Goal: Task Accomplishment & Management: Complete application form

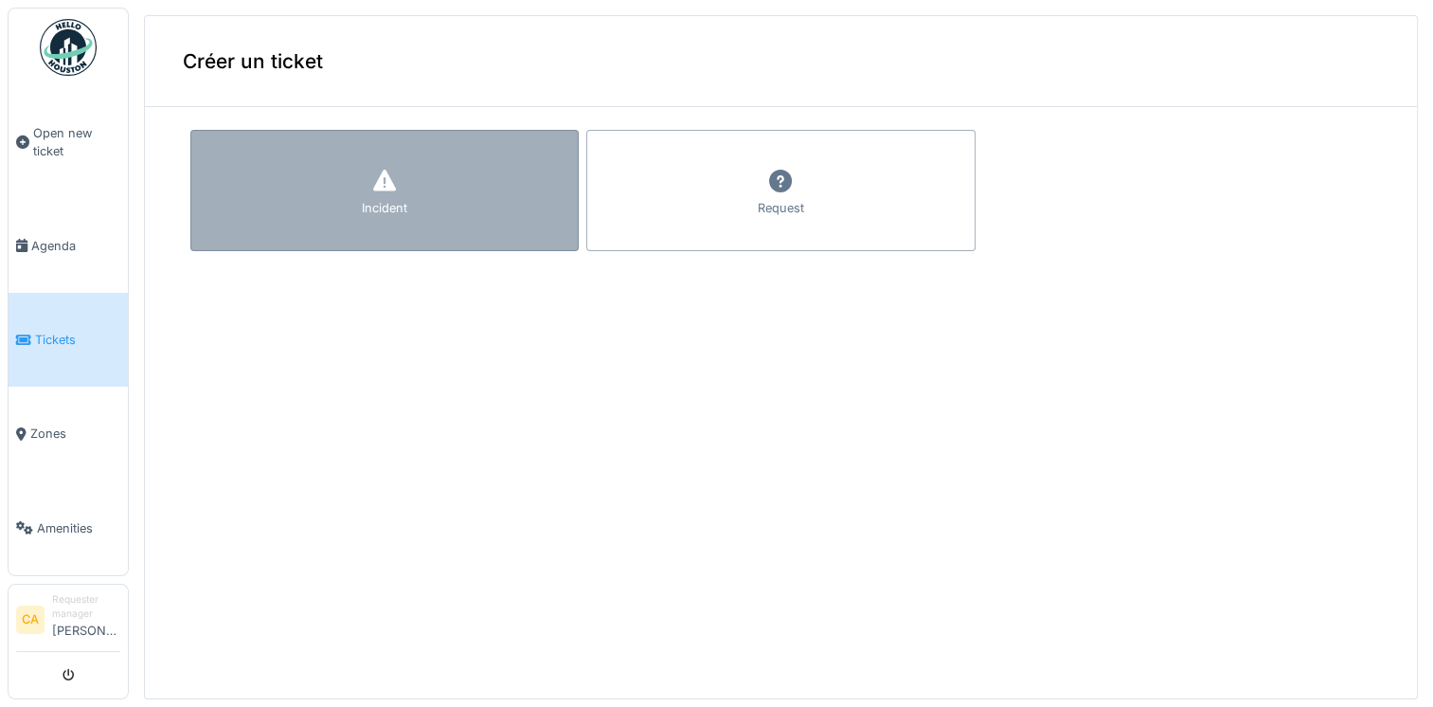
click at [346, 174] on div "Incident" at bounding box center [384, 190] width 388 height 121
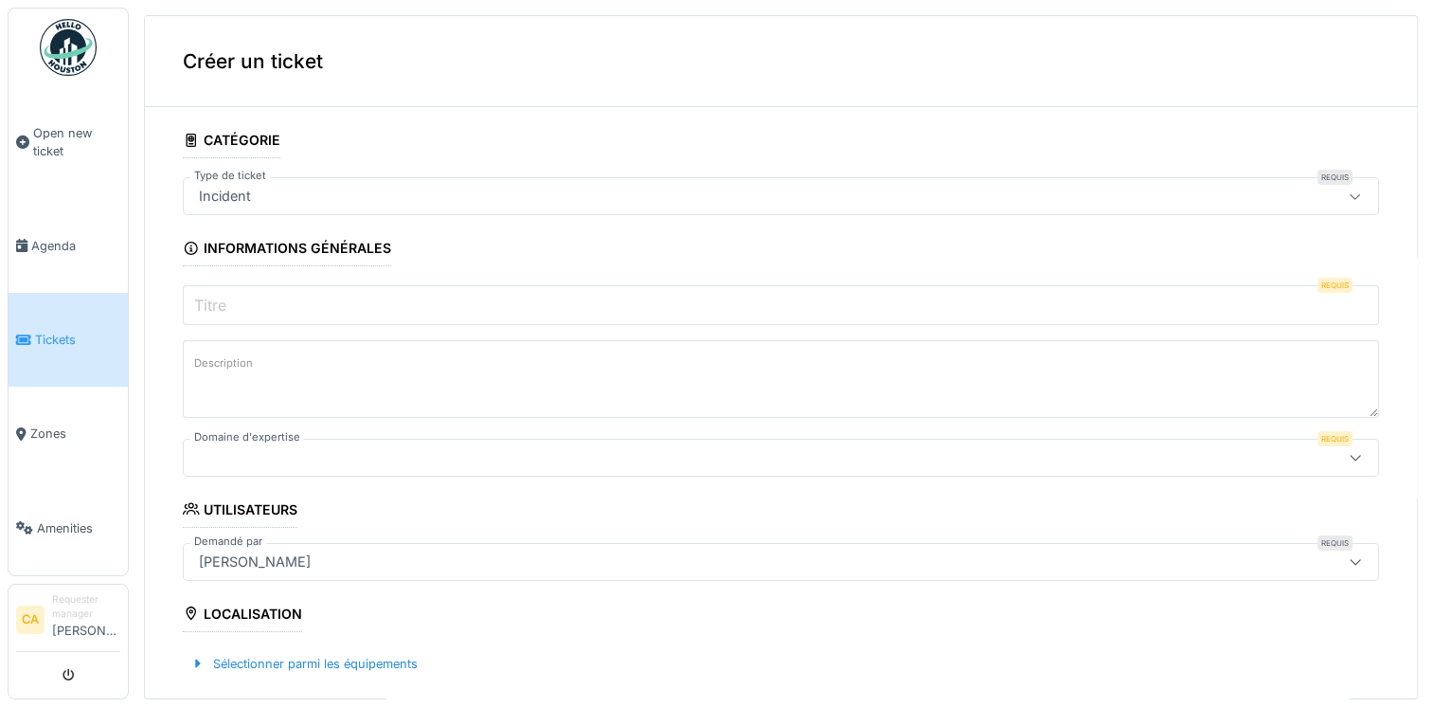
click at [290, 303] on input "Titre" at bounding box center [781, 305] width 1196 height 40
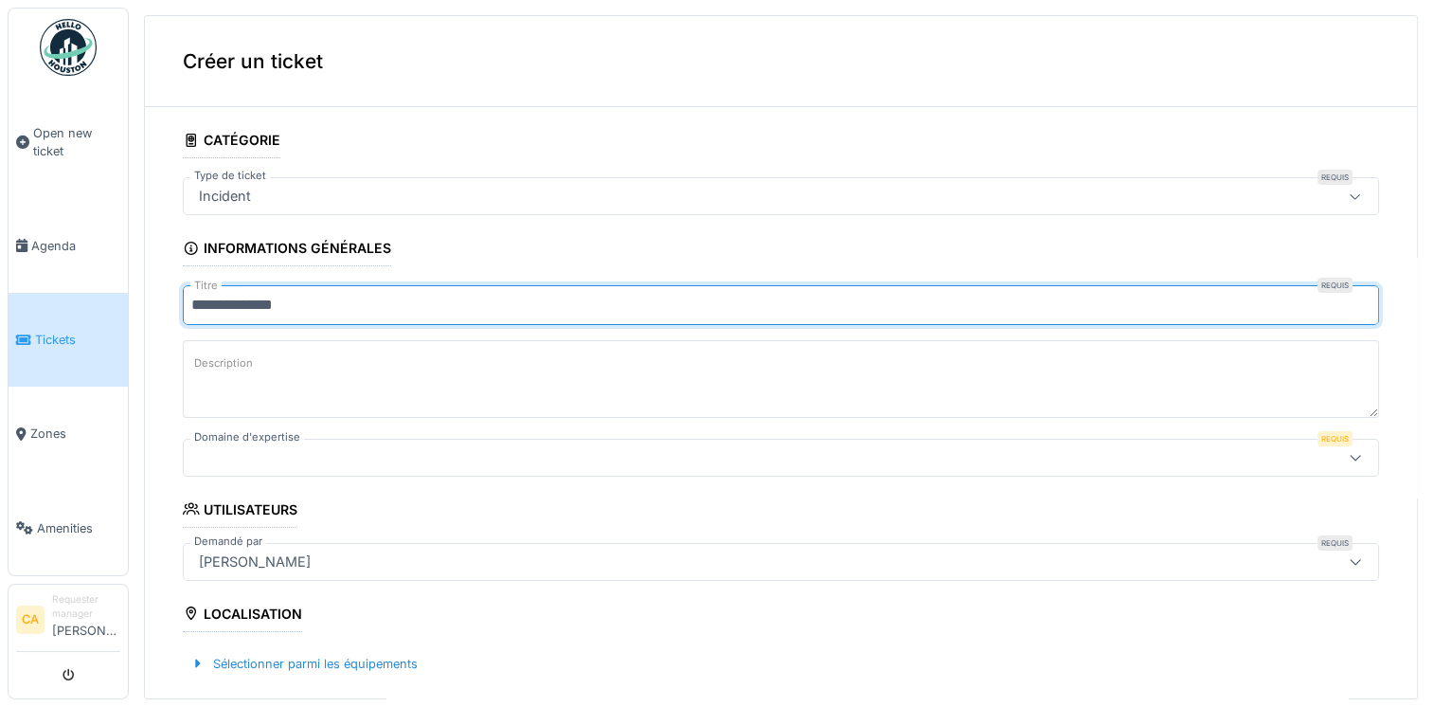
type input "**********"
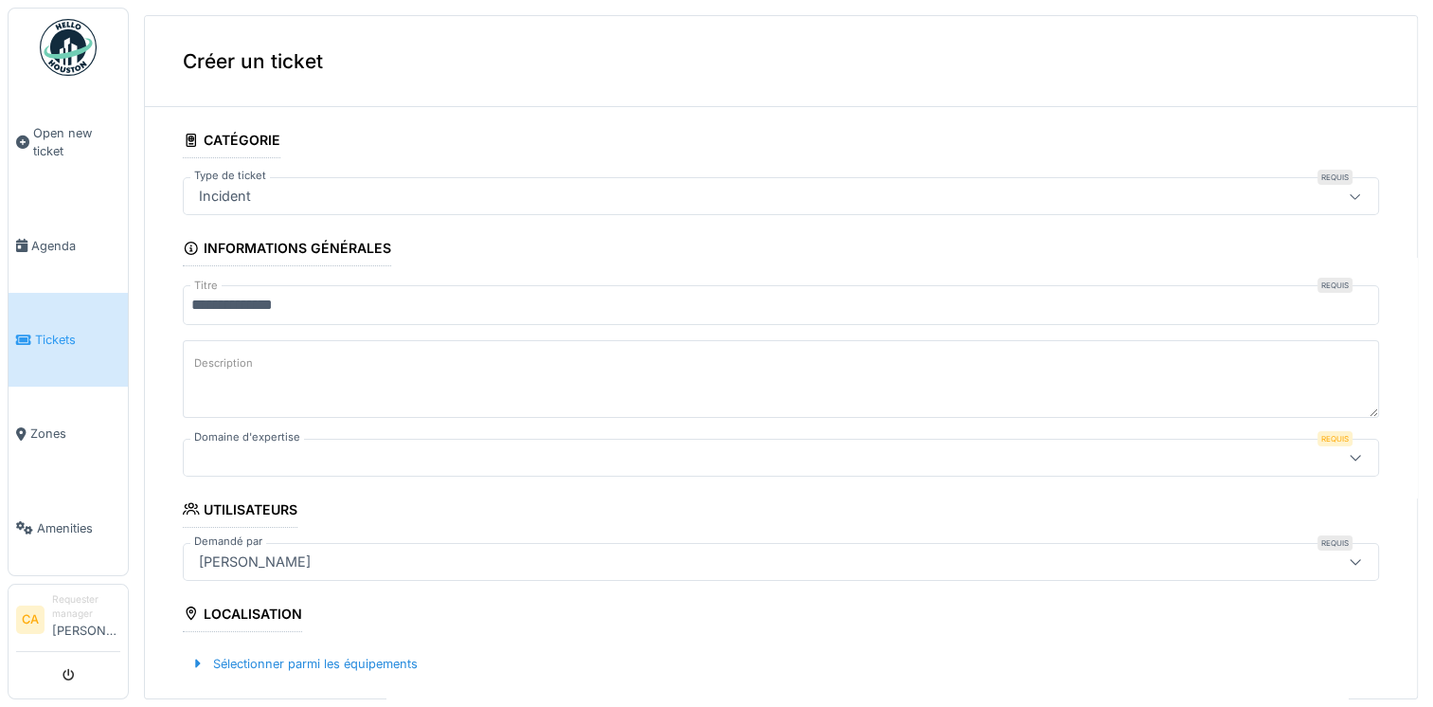
click at [301, 370] on textarea "Description" at bounding box center [781, 379] width 1196 height 78
type textarea "*"
type textarea "**********"
click at [250, 447] on div at bounding box center [714, 457] width 1047 height 21
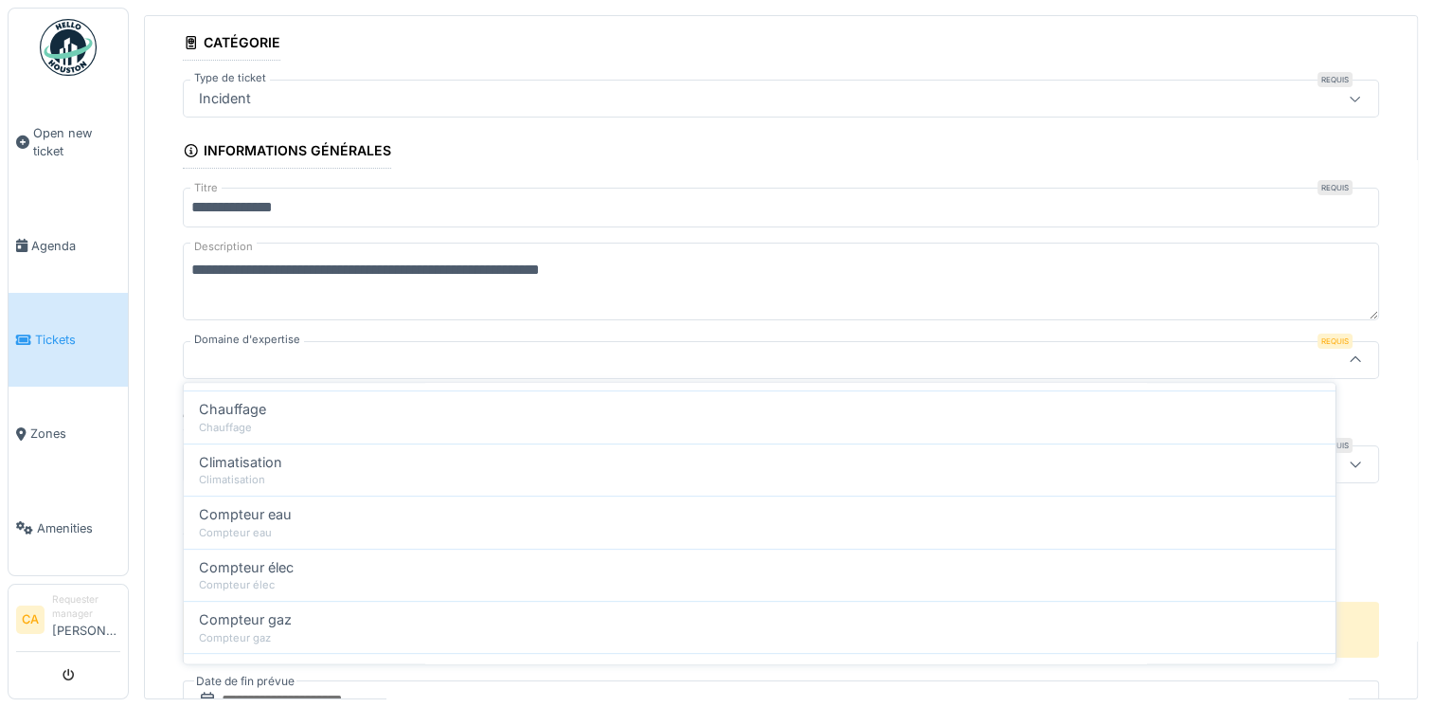
scroll to position [928, 0]
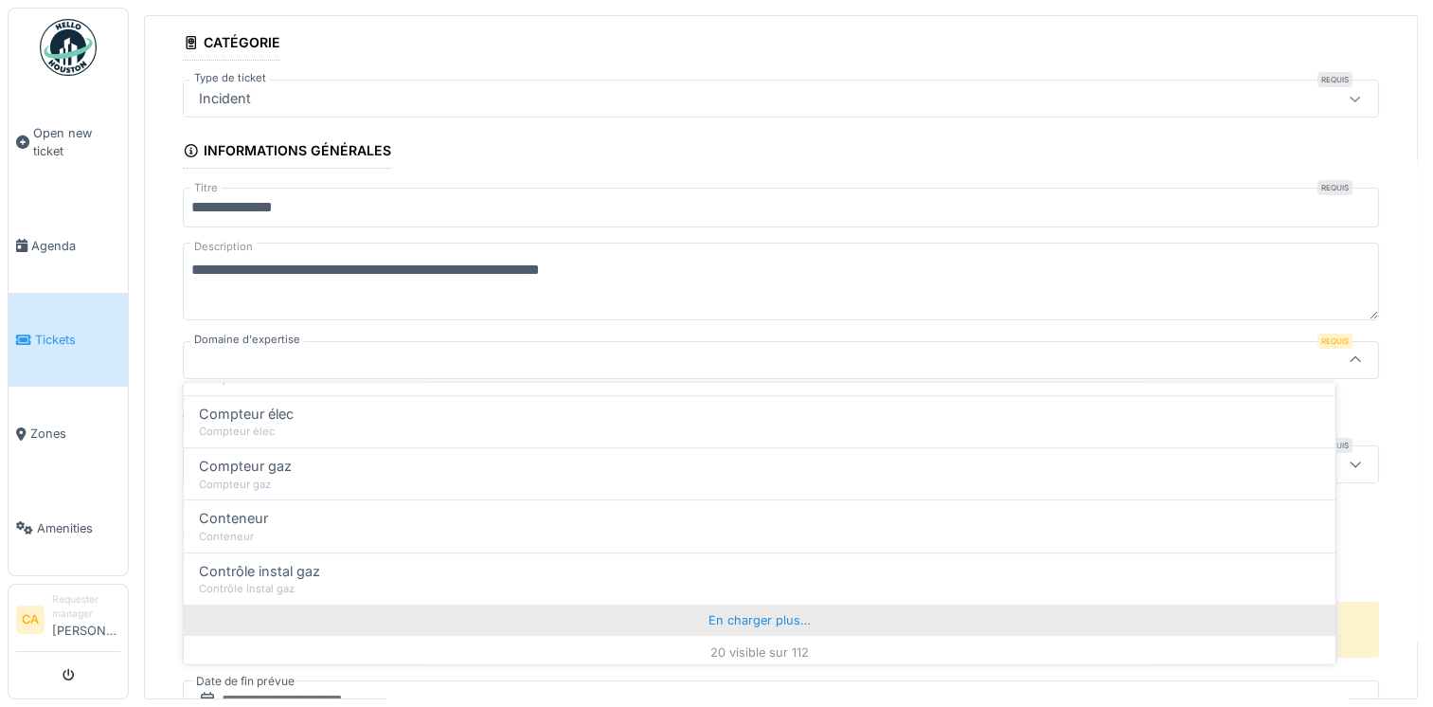
click at [764, 604] on div "En charger plus…" at bounding box center [760, 619] width 1152 height 30
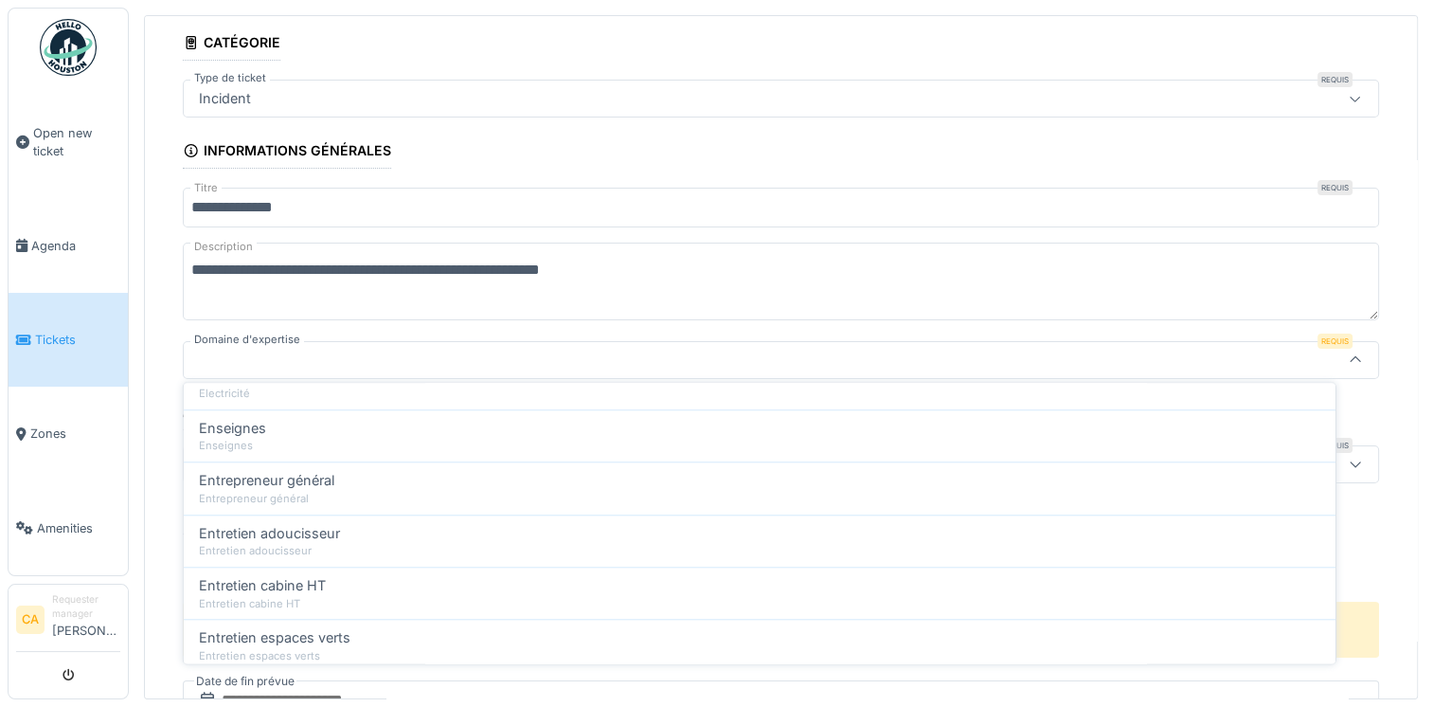
scroll to position [1974, 0]
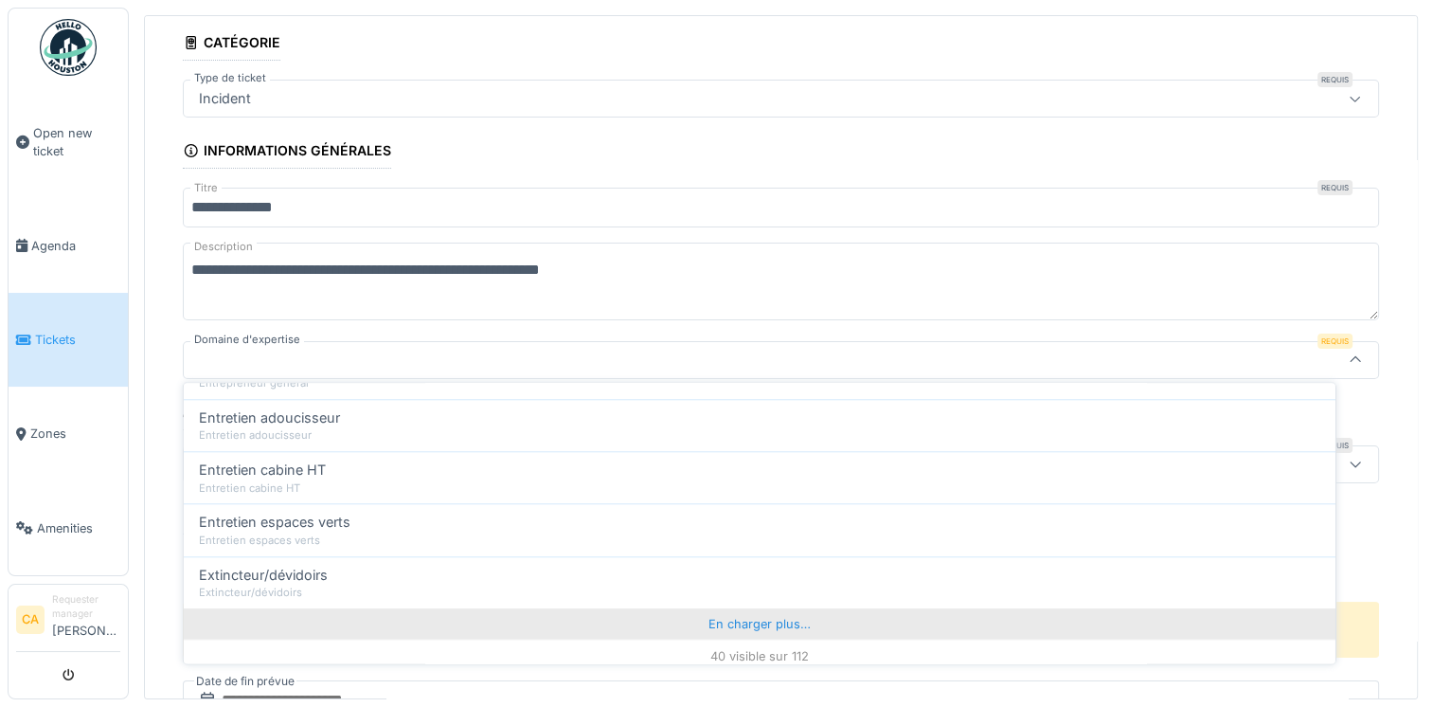
click at [773, 619] on div "En charger plus…" at bounding box center [760, 623] width 1152 height 30
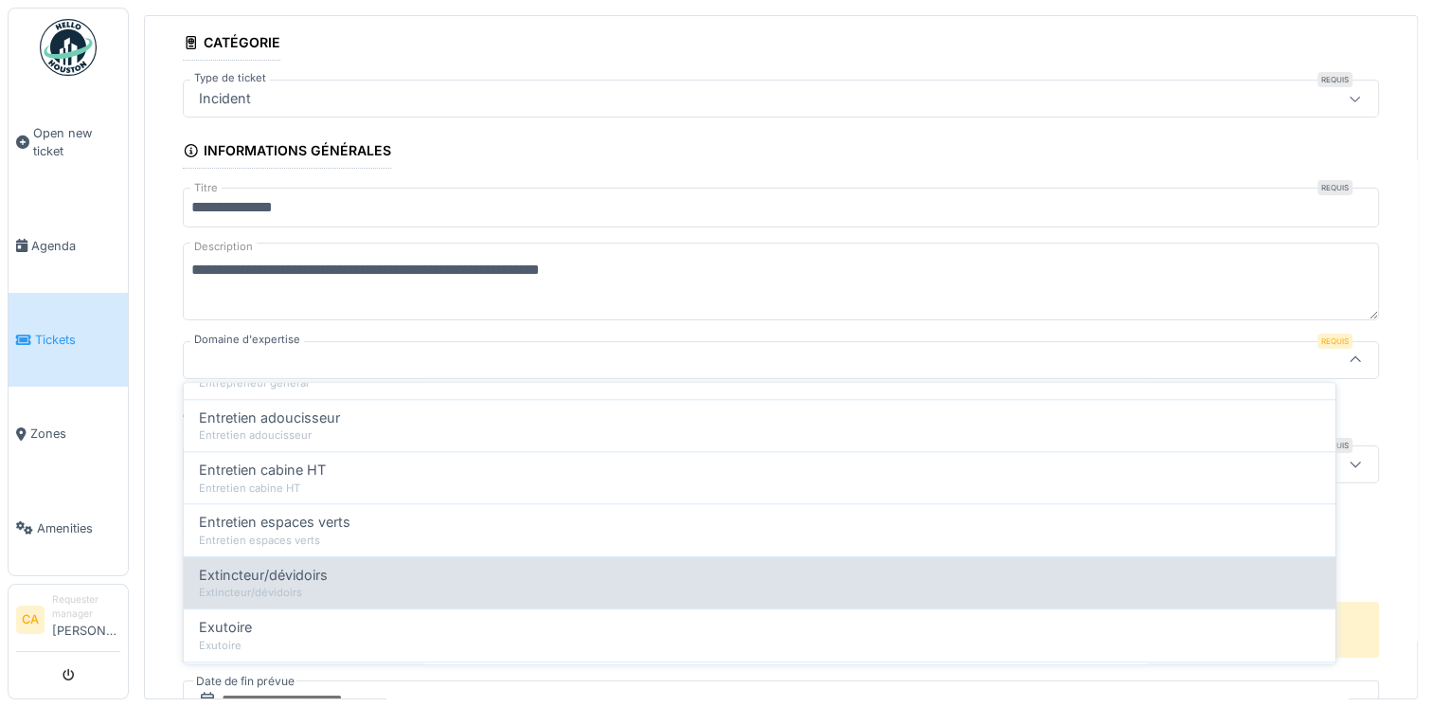
click at [583, 588] on div "Extincteur/dévidoirs Extincteur/dévidoirs" at bounding box center [760, 582] width 1152 height 52
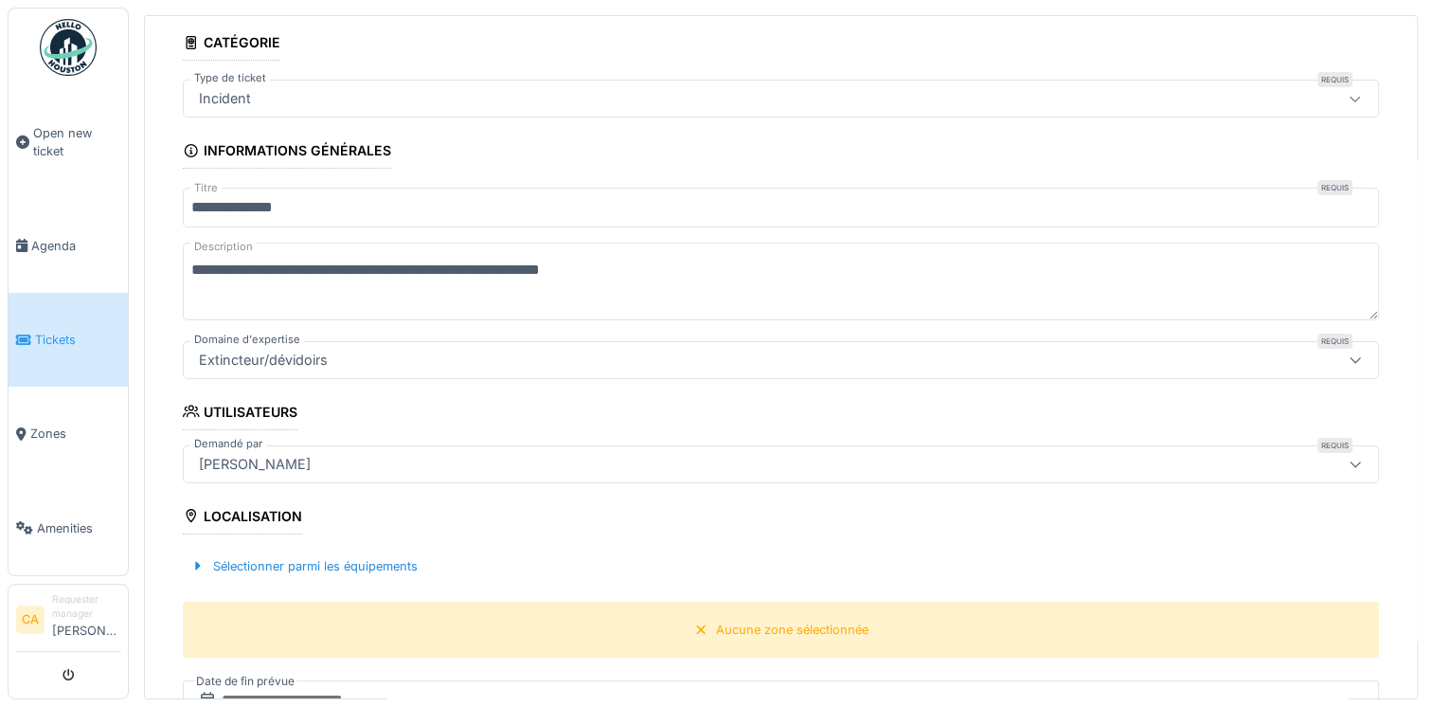
type input "***"
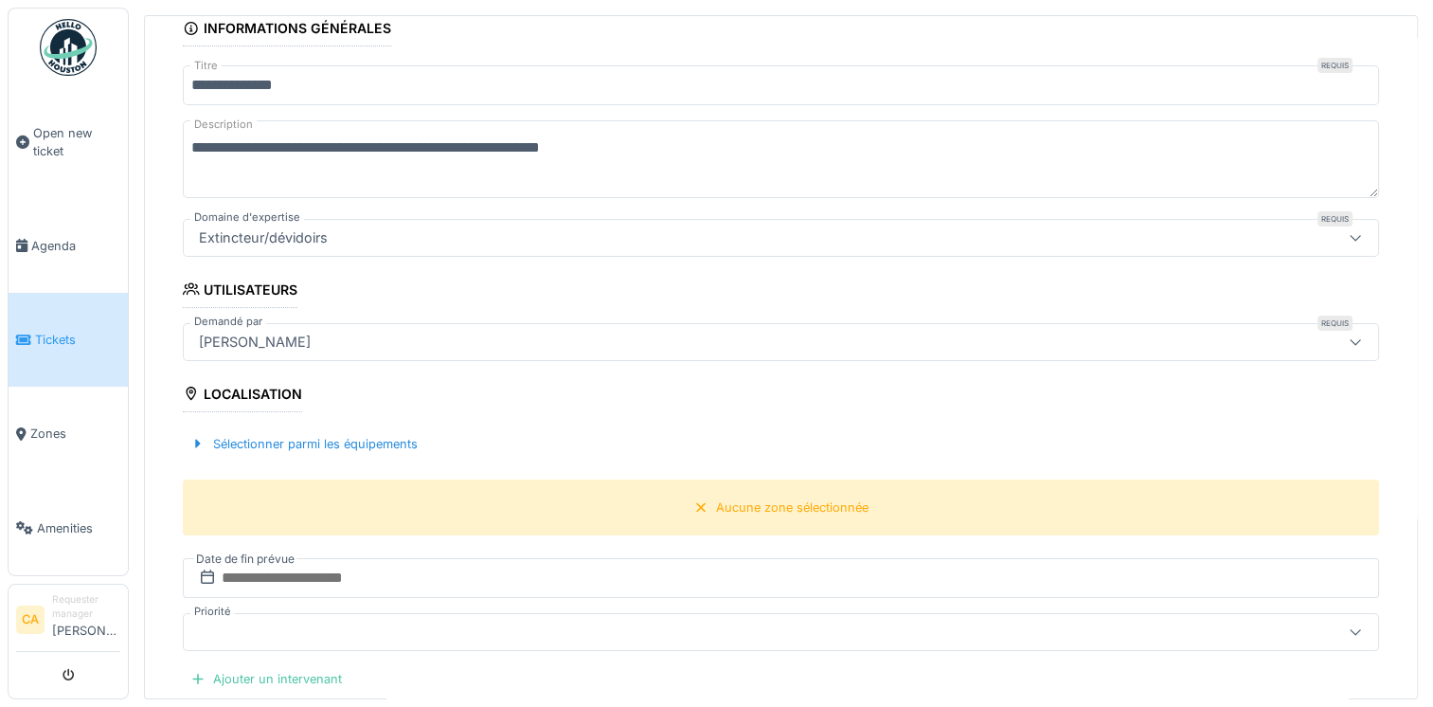
scroll to position [219, 0]
click at [693, 232] on div "Extincteur/dévidoirs" at bounding box center [714, 238] width 1047 height 21
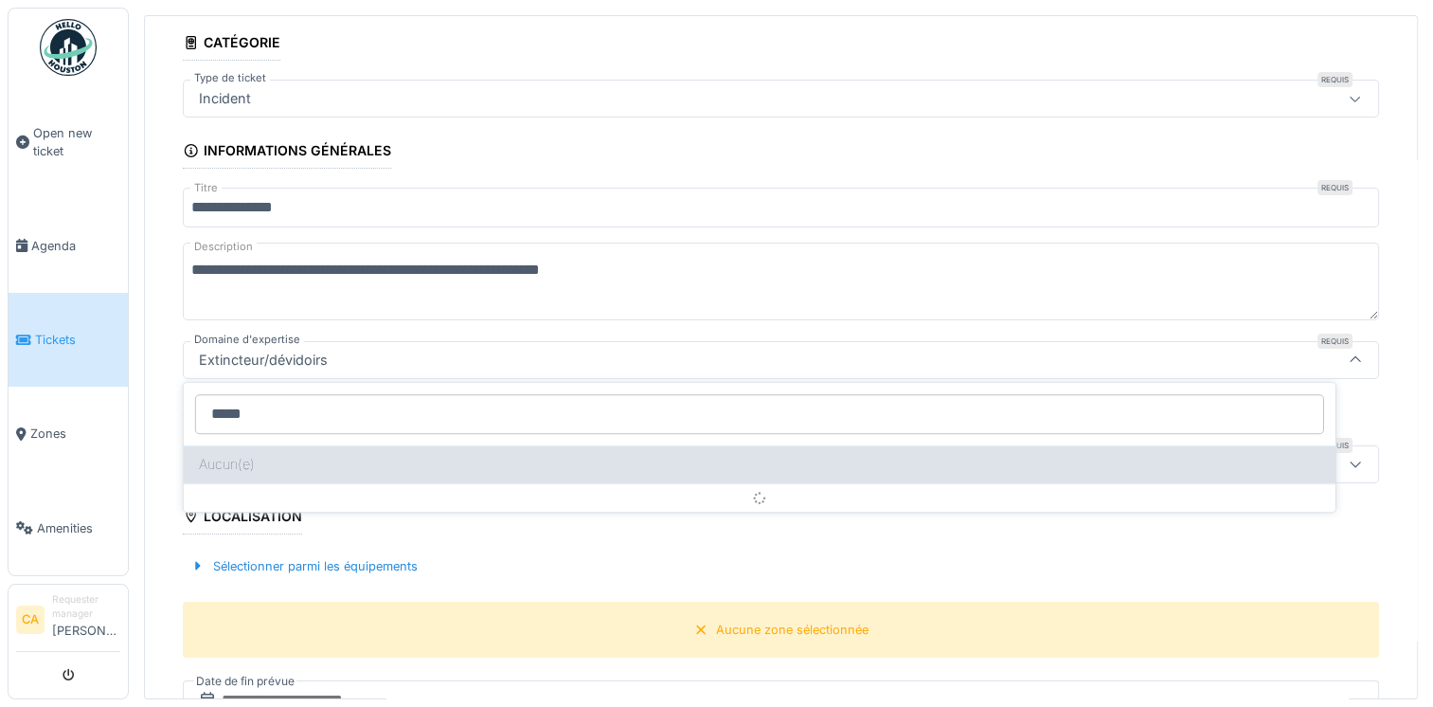
type input "*****"
click at [999, 445] on div "Aucun(e)" at bounding box center [760, 464] width 1152 height 38
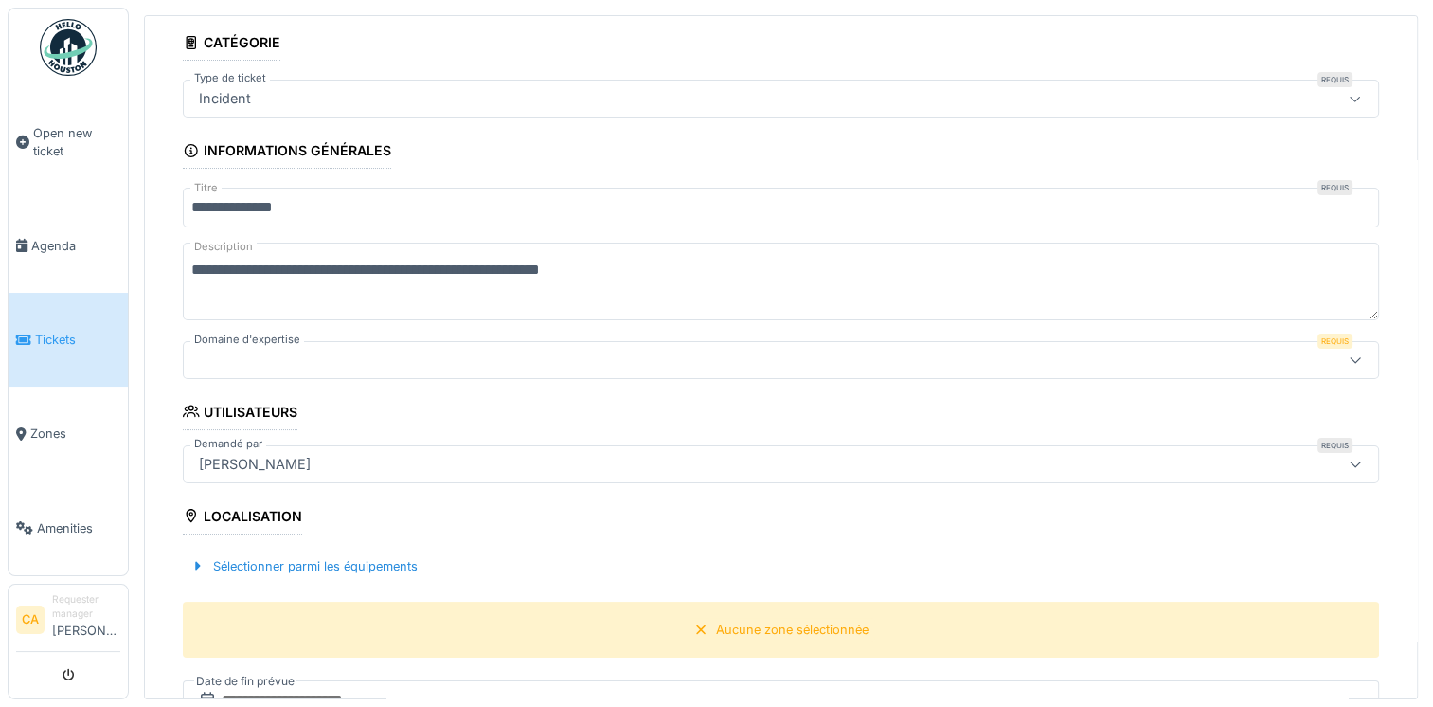
click at [635, 369] on div at bounding box center [781, 360] width 1196 height 38
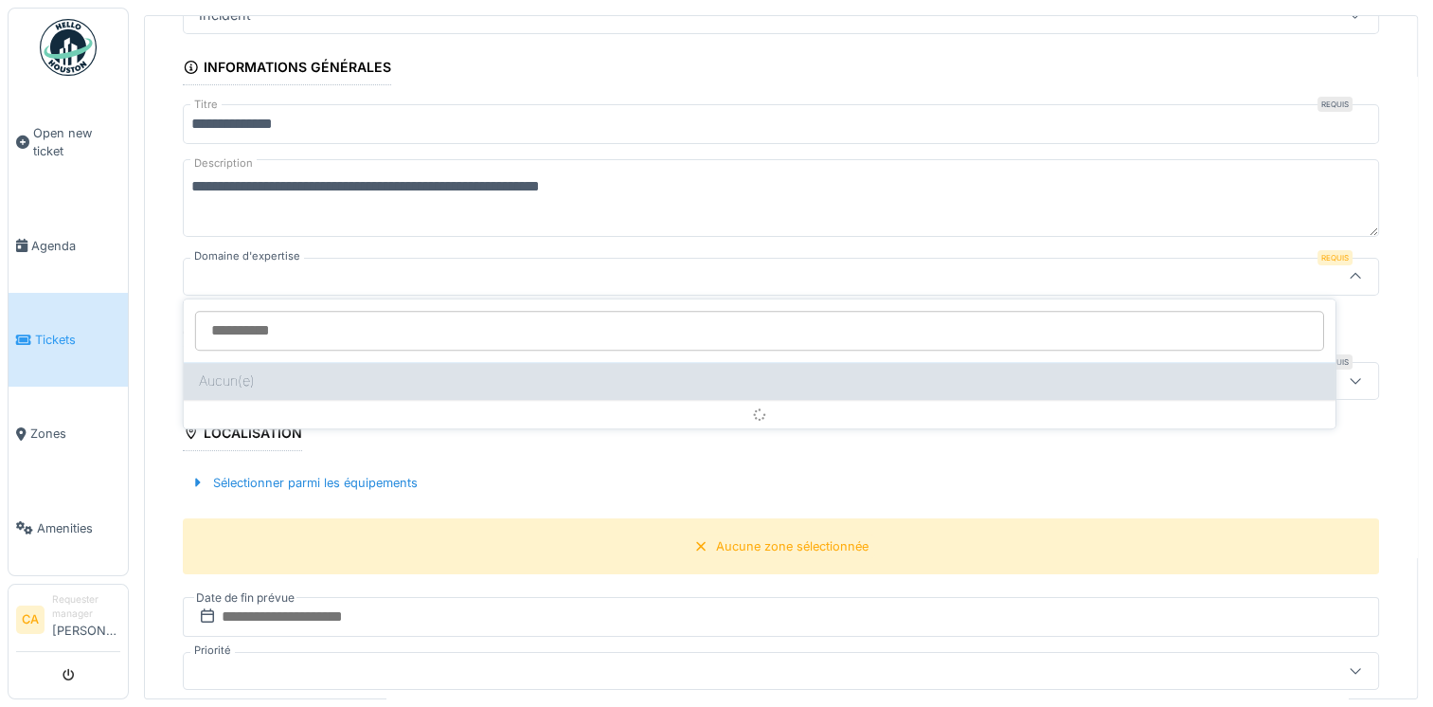
click at [435, 374] on div "Aucun(e)" at bounding box center [760, 381] width 1152 height 38
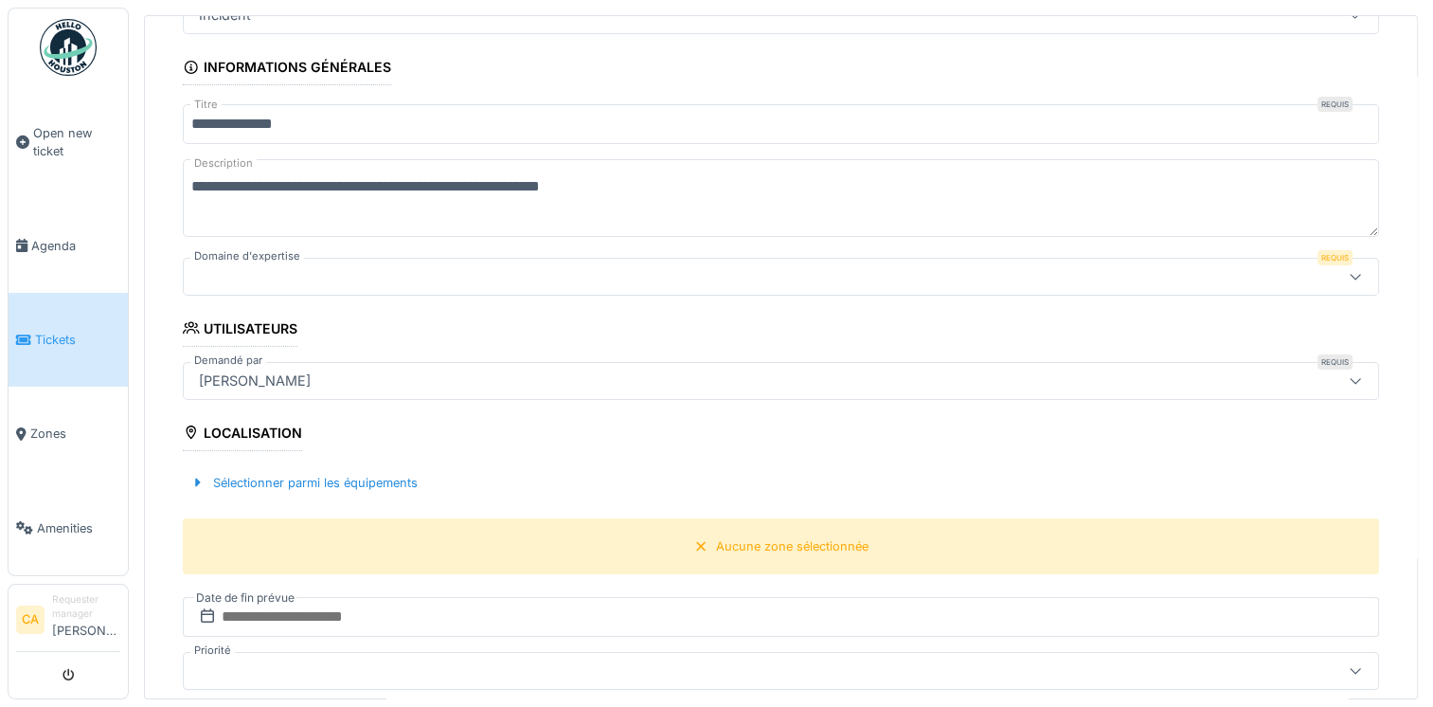
click at [393, 276] on div at bounding box center [714, 276] width 1047 height 21
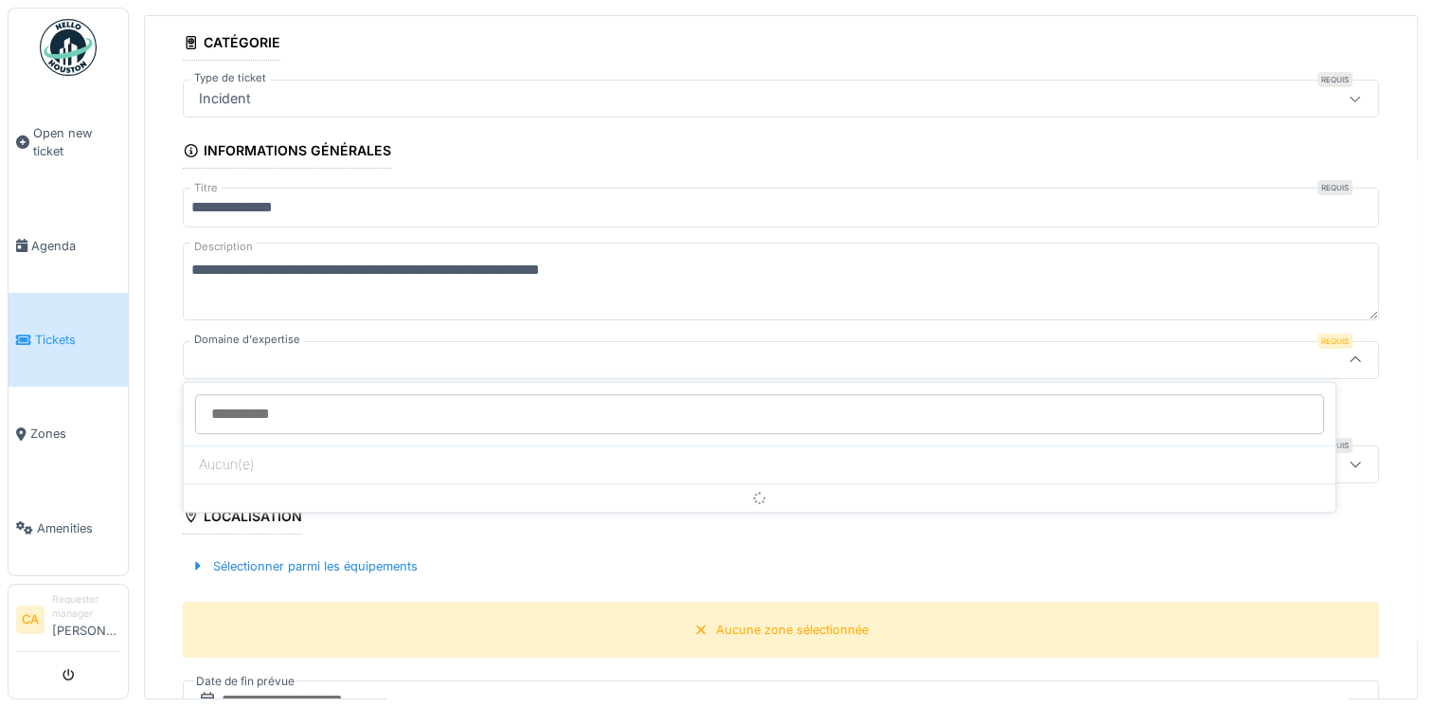
click at [1350, 356] on icon at bounding box center [1355, 359] width 10 height 6
click at [1333, 351] on div at bounding box center [1355, 360] width 45 height 36
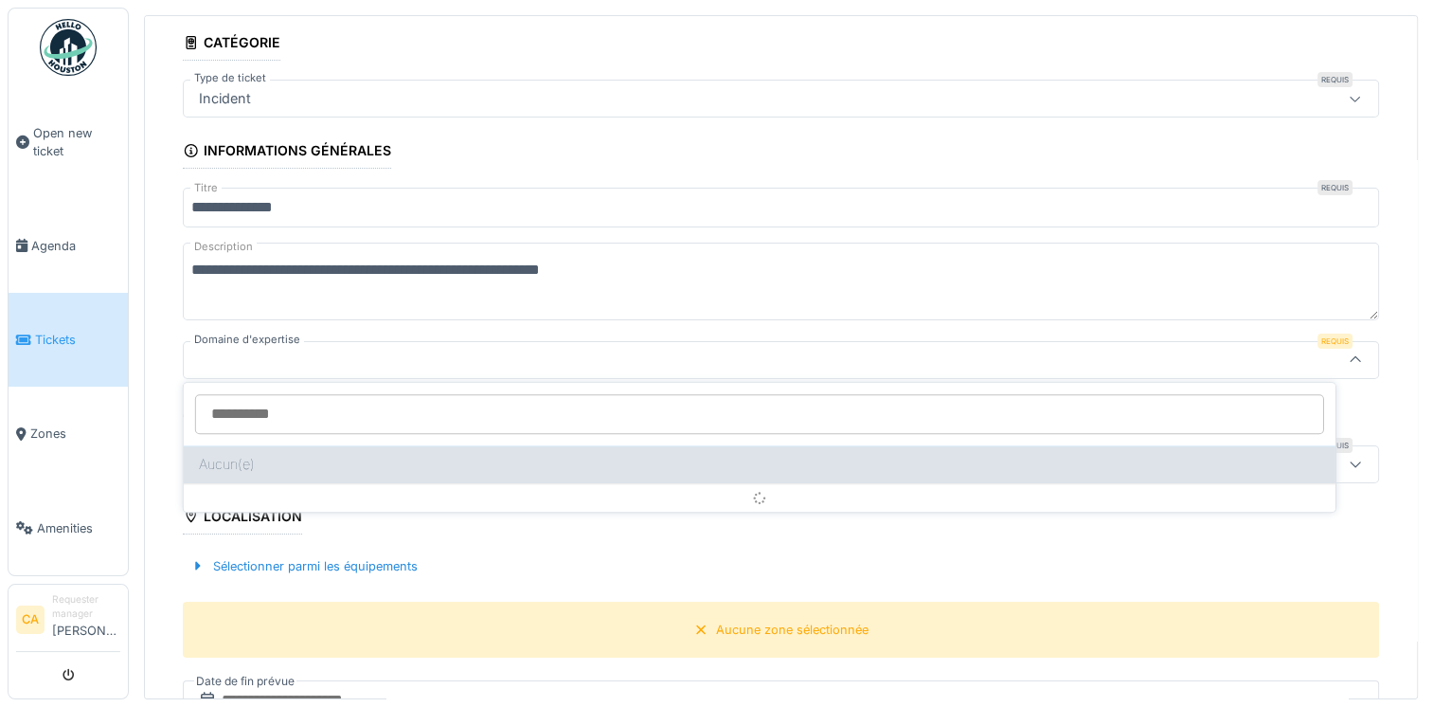
click at [959, 471] on div "Aucun(e)" at bounding box center [760, 464] width 1152 height 38
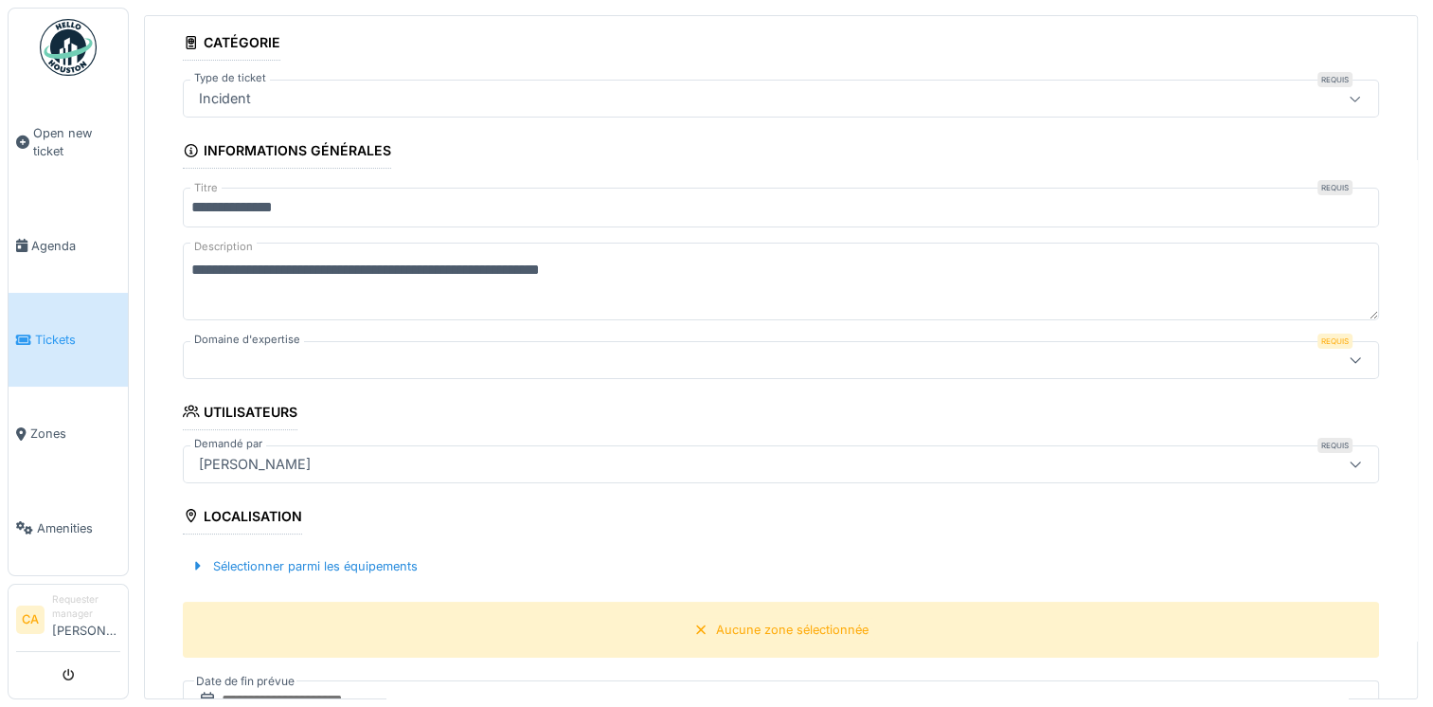
scroll to position [226, 0]
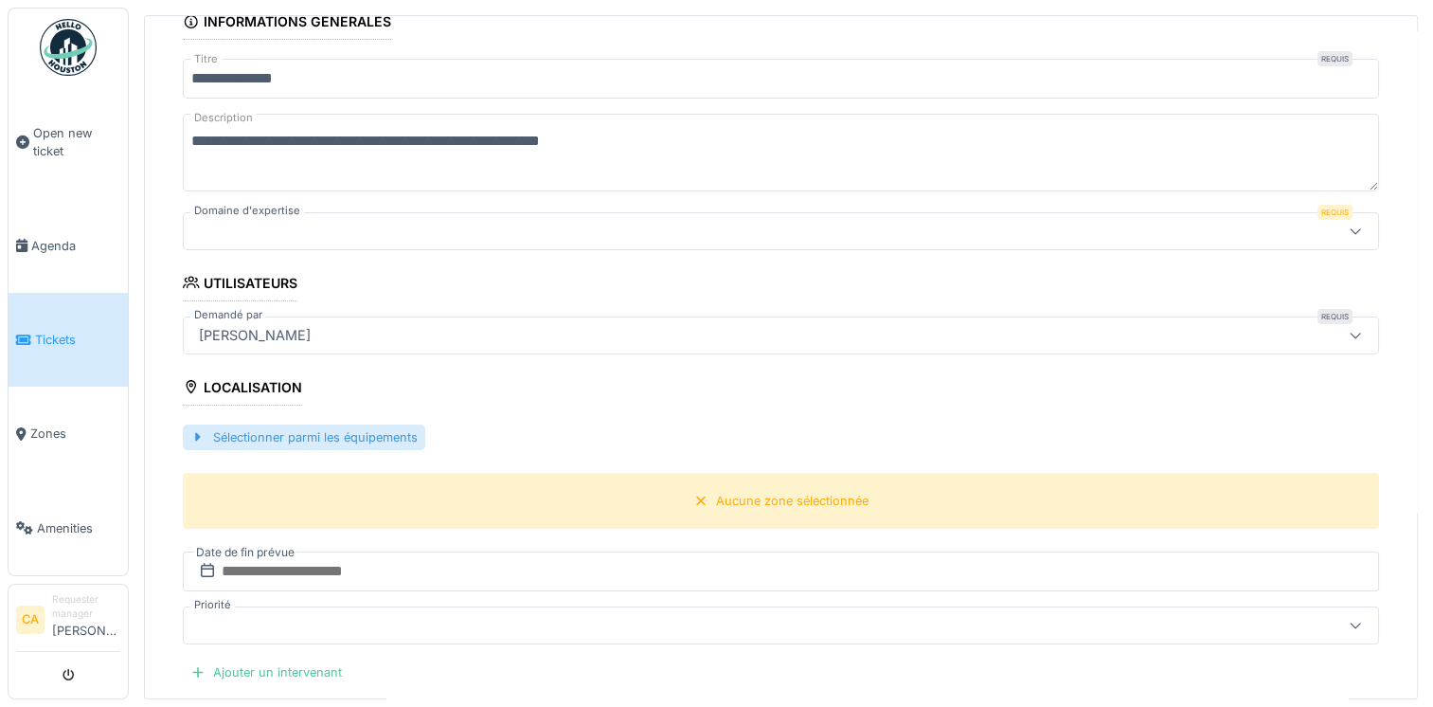
click at [370, 424] on div "Sélectionner parmi les équipements" at bounding box center [304, 437] width 243 height 26
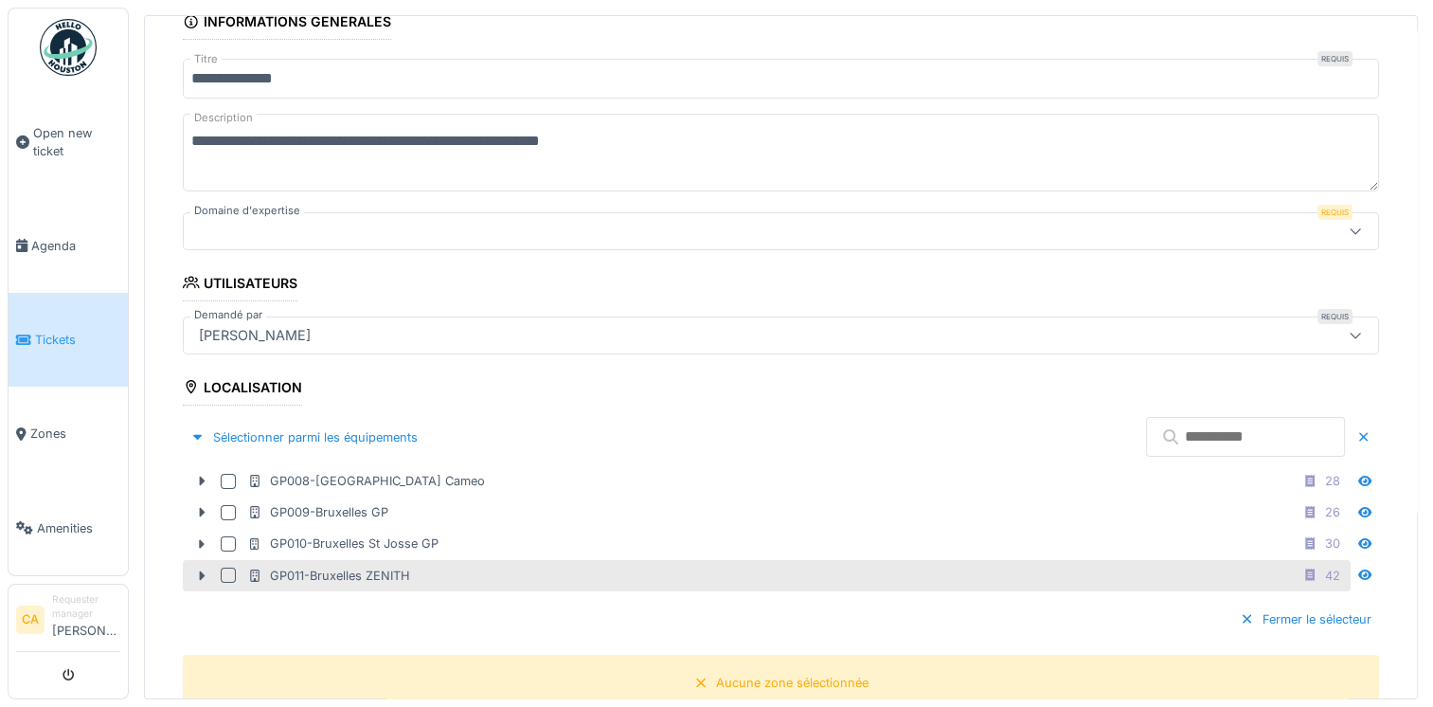
click at [223, 574] on div at bounding box center [228, 574] width 15 height 15
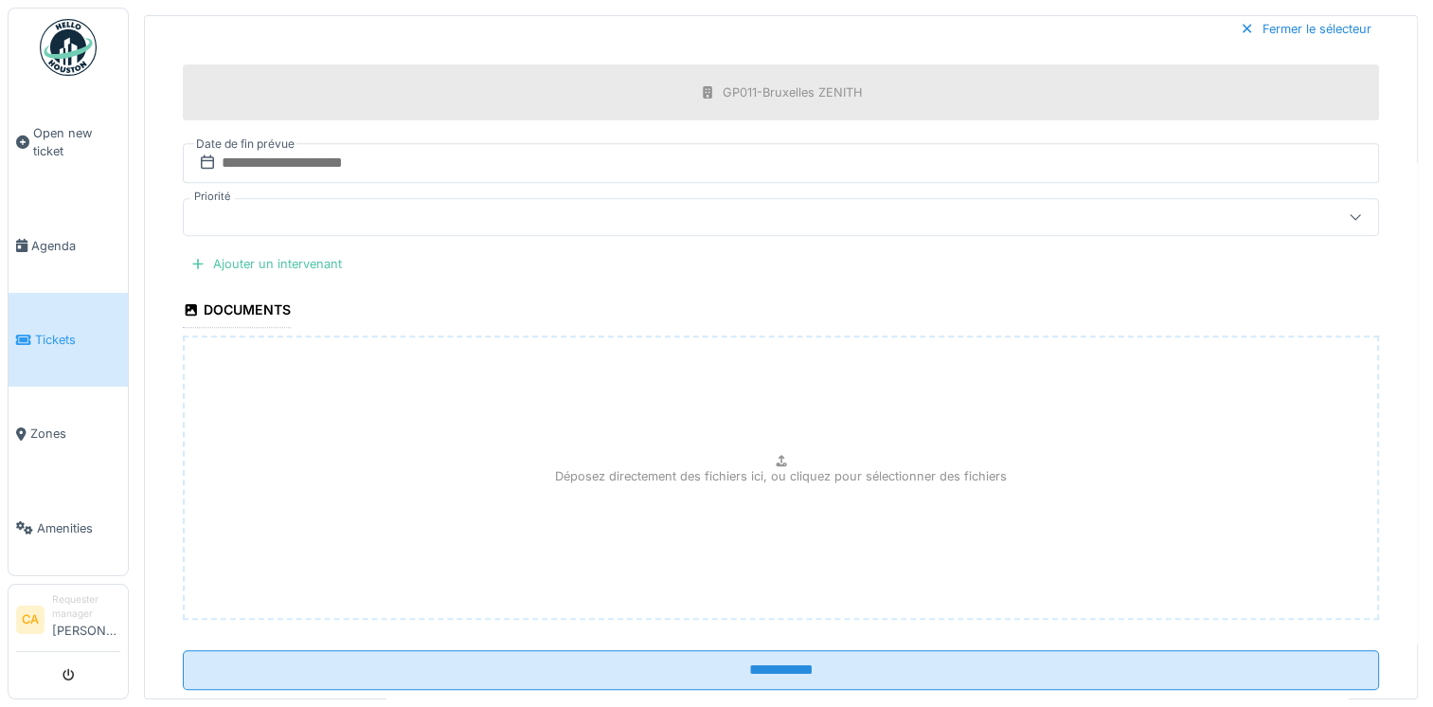
scroll to position [855, 0]
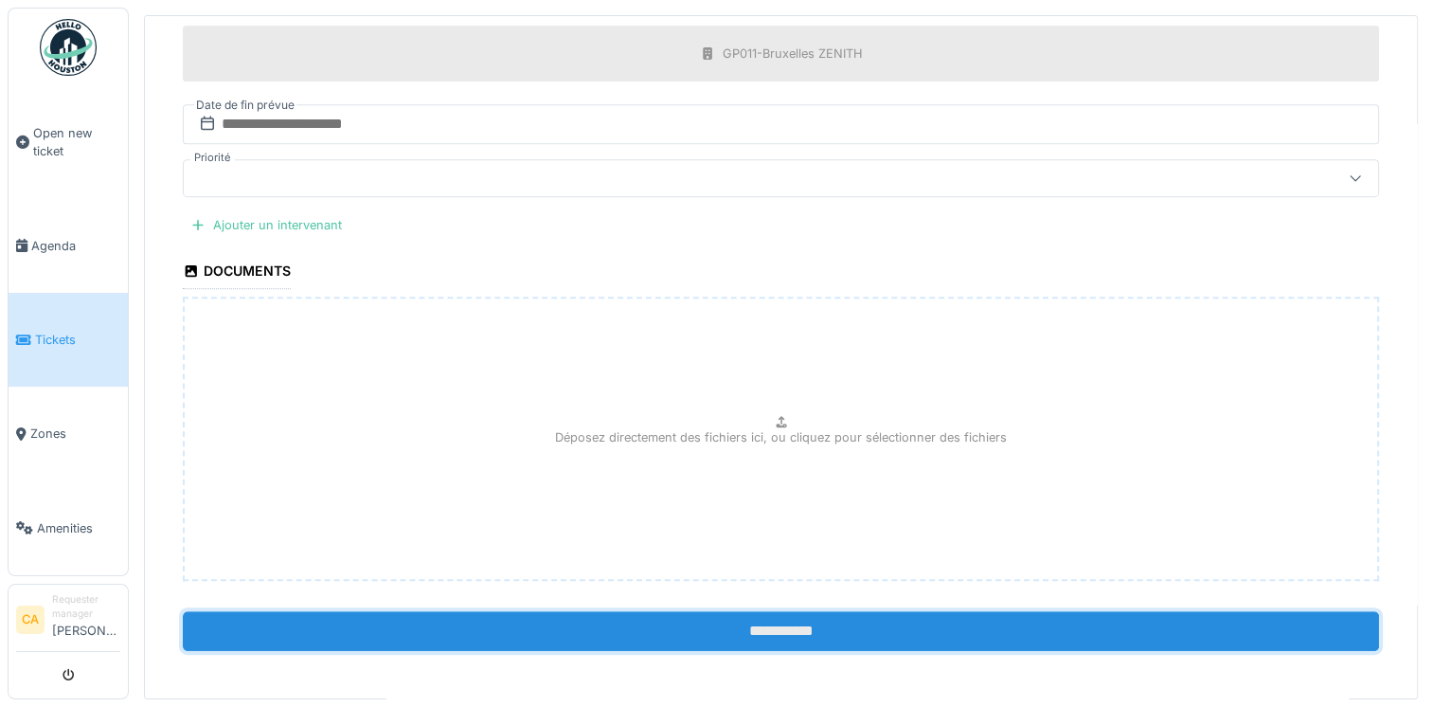
click at [831, 616] on input "**********" at bounding box center [781, 631] width 1196 height 40
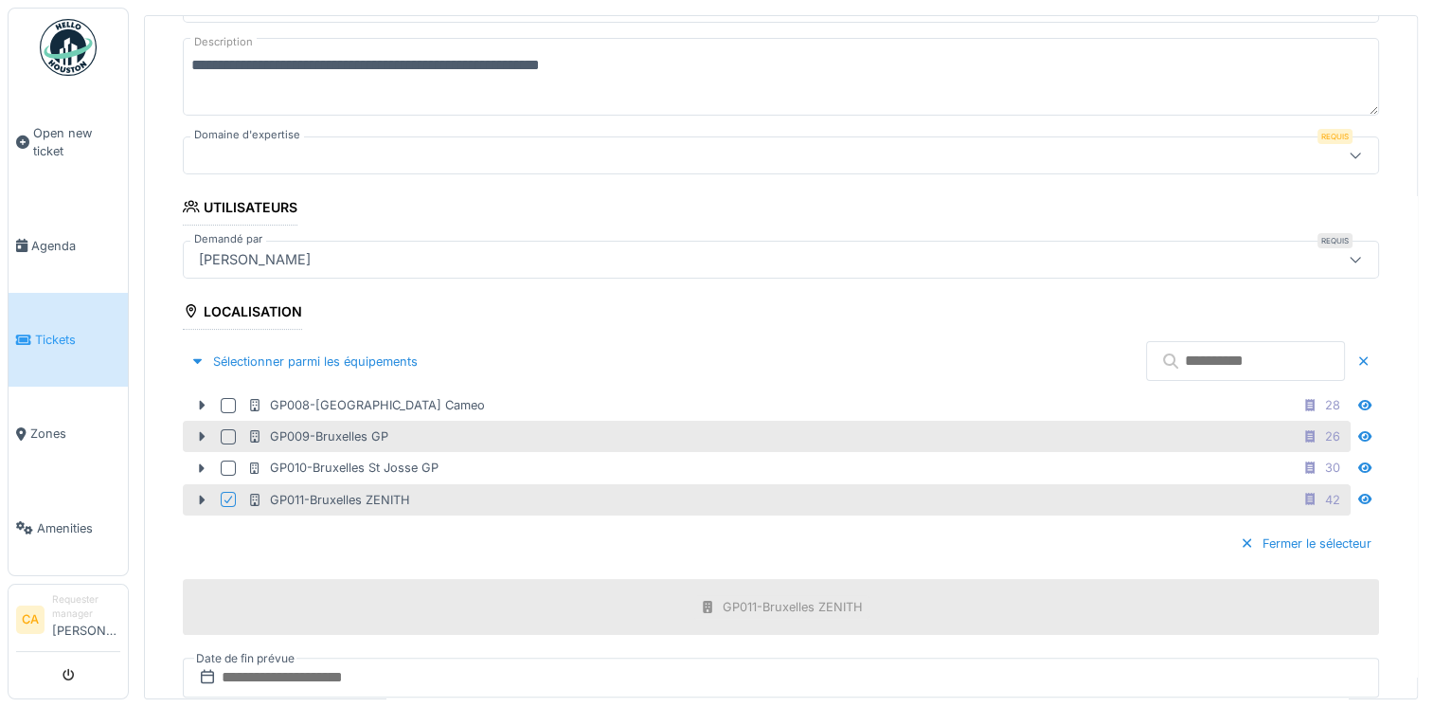
scroll to position [210, 0]
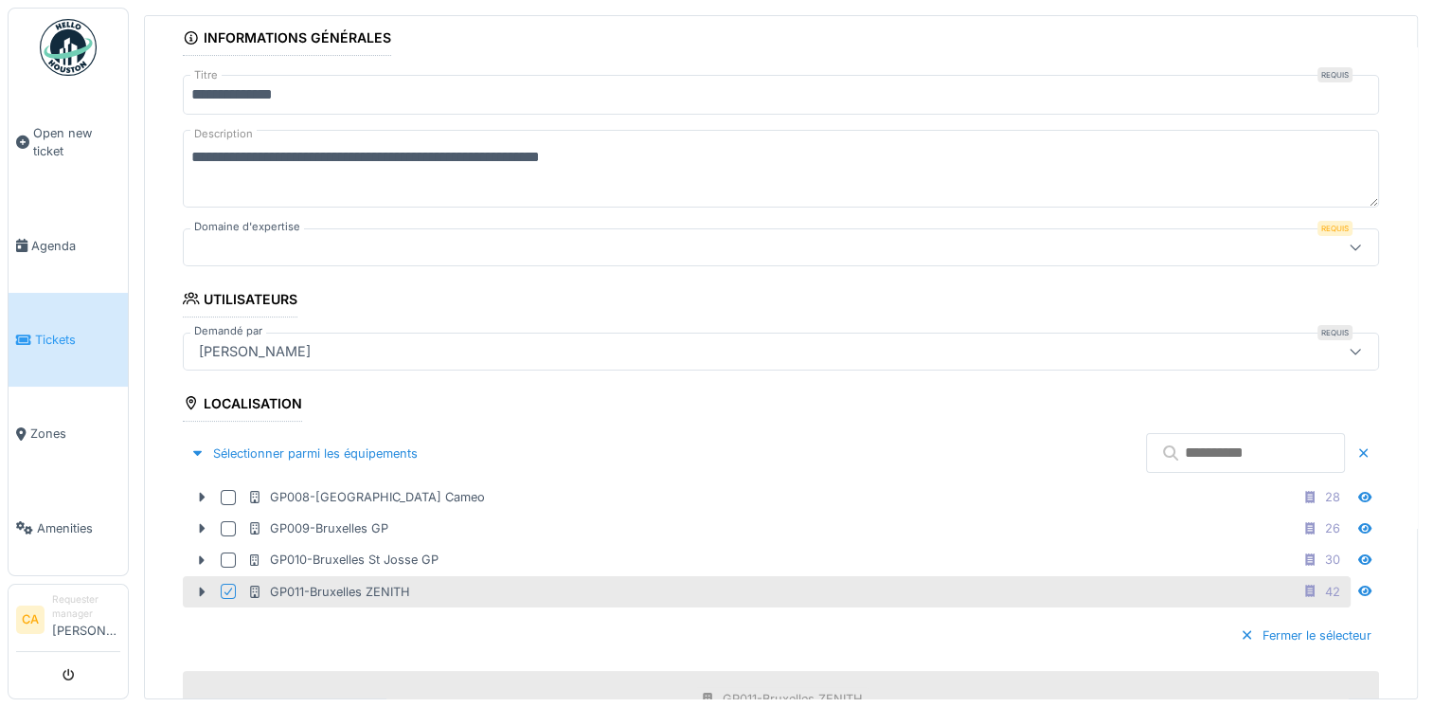
click at [1348, 241] on icon at bounding box center [1355, 247] width 15 height 12
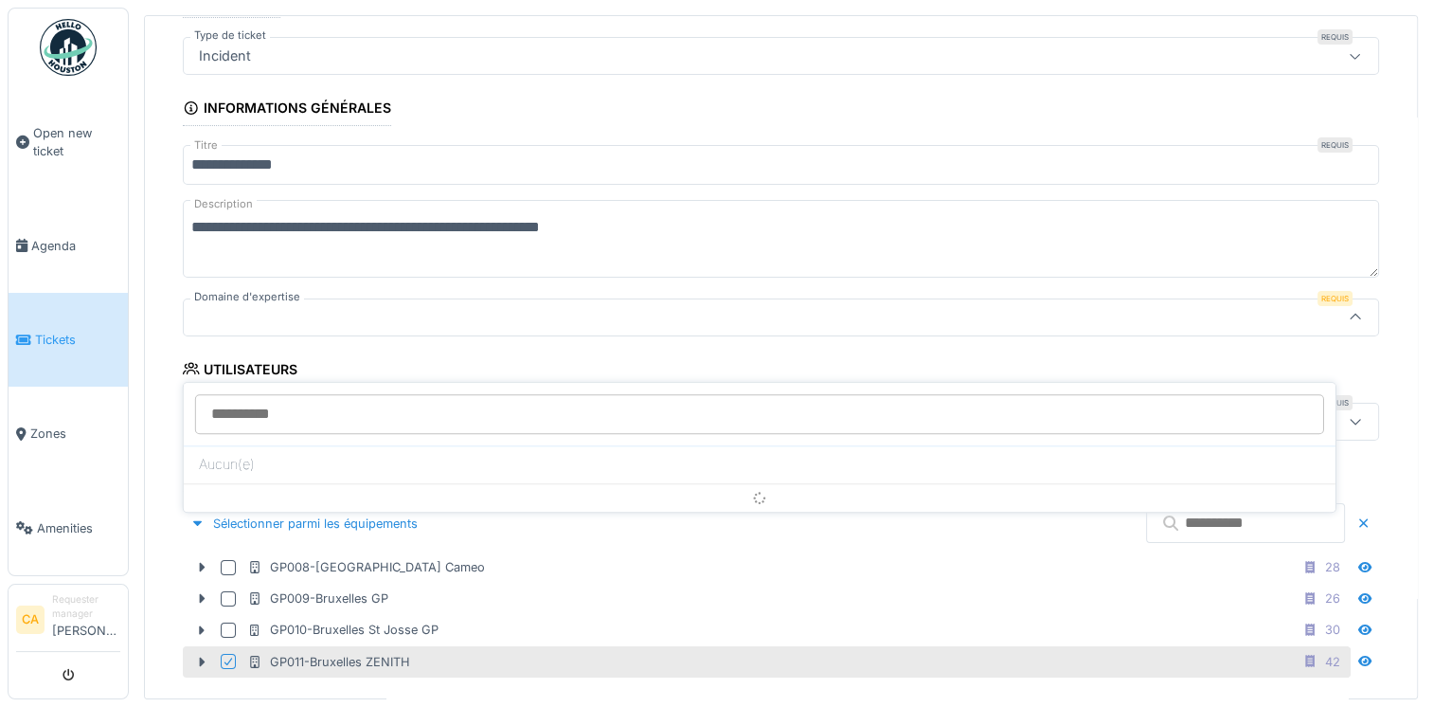
scroll to position [98, 0]
